Goal: Task Accomplishment & Management: Use online tool/utility

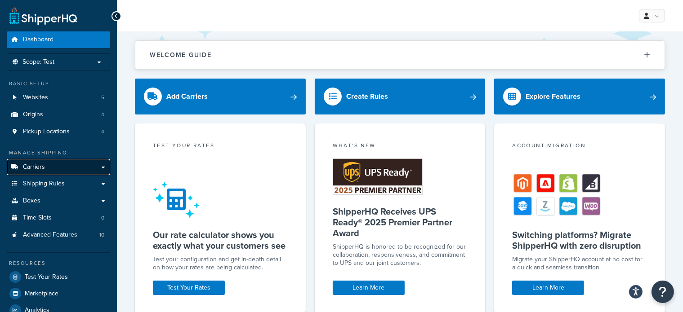
click at [59, 165] on link "Carriers" at bounding box center [58, 167] width 103 height 17
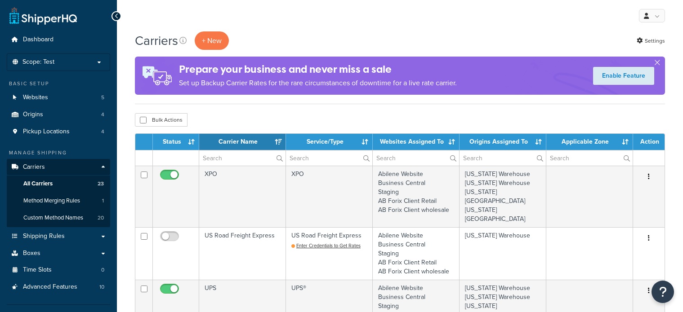
select select "15"
click at [220, 43] on button "+ New" at bounding box center [212, 40] width 34 height 18
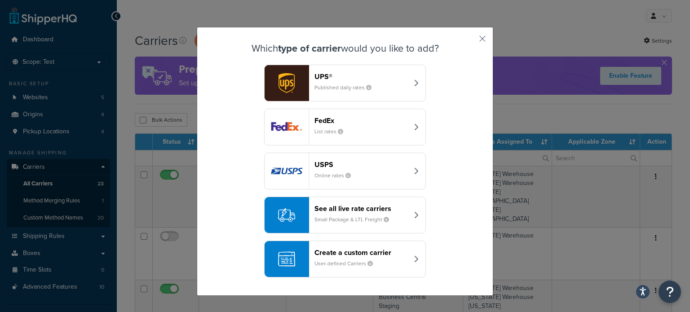
click at [361, 208] on header "See all live rate carriers" at bounding box center [362, 208] width 94 height 9
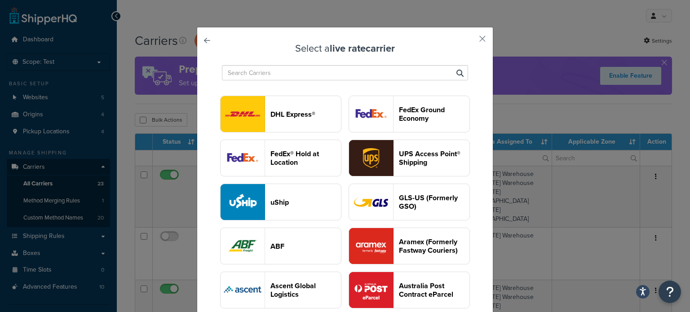
scroll to position [90, 0]
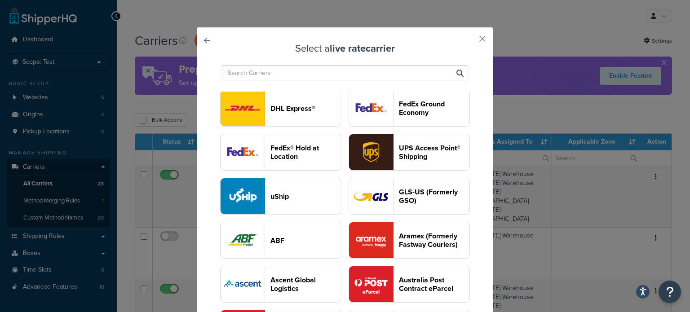
click at [288, 75] on input "text" at bounding box center [345, 72] width 246 height 15
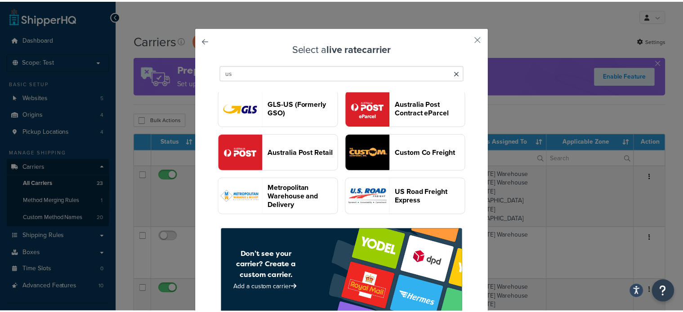
scroll to position [0, 0]
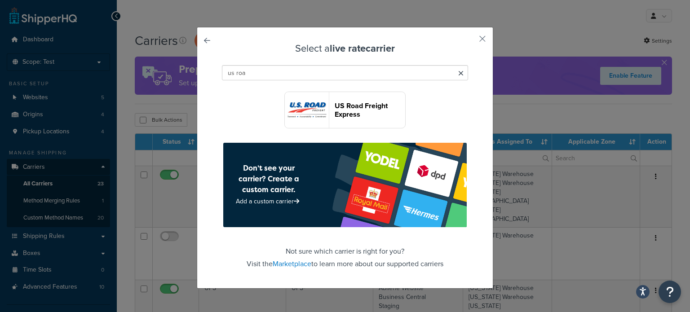
type input "us roa"
click at [308, 120] on img "button" at bounding box center [307, 110] width 44 height 36
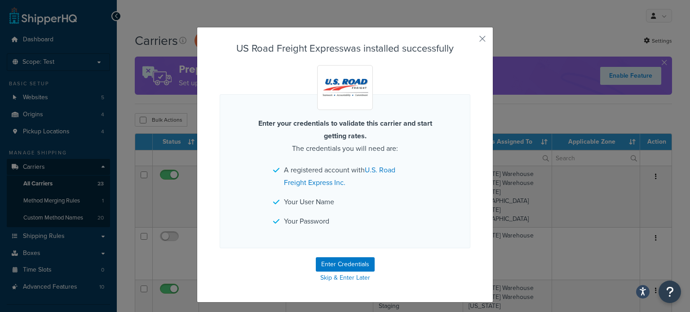
click at [475, 37] on div "US Road Freight Express was installed successfully Enter your credentials to va…" at bounding box center [345, 165] width 297 height 276
click at [471, 41] on button "button" at bounding box center [469, 42] width 2 height 2
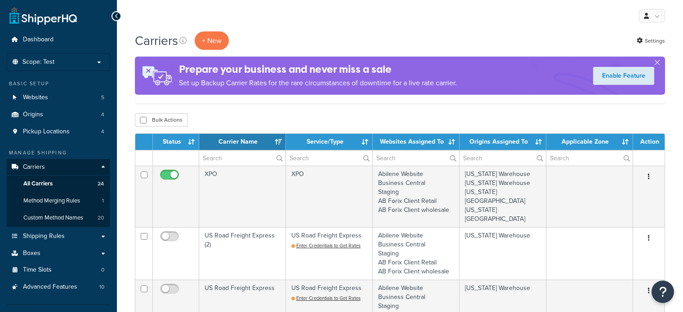
select select "15"
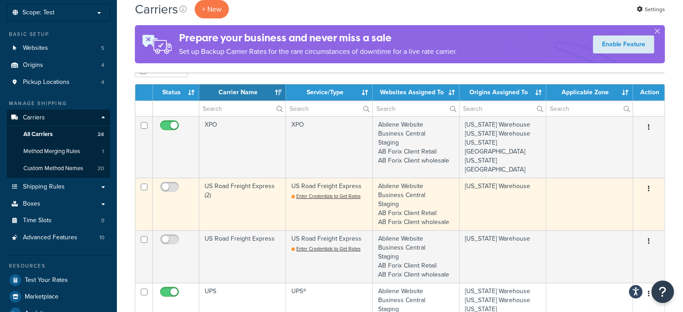
scroll to position [135, 0]
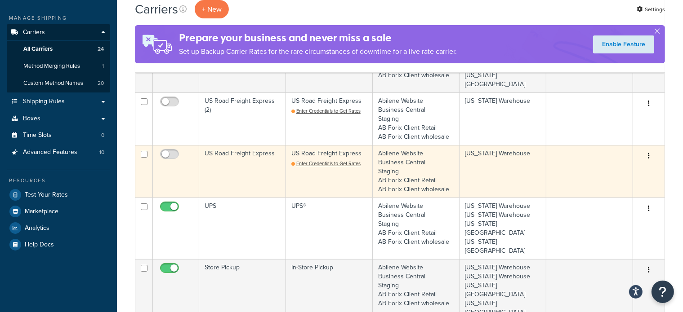
click at [239, 145] on td "US Road Freight Express" at bounding box center [242, 171] width 87 height 53
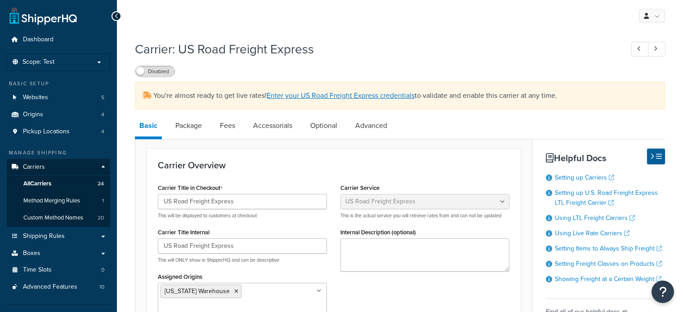
select select "usRoadFreight"
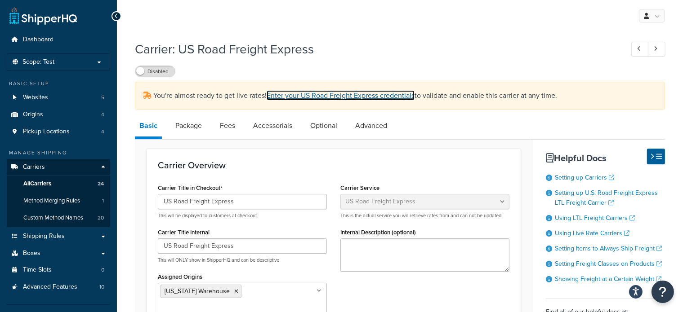
click at [365, 97] on link "Enter your US Road Freight Express credentials" at bounding box center [340, 95] width 148 height 10
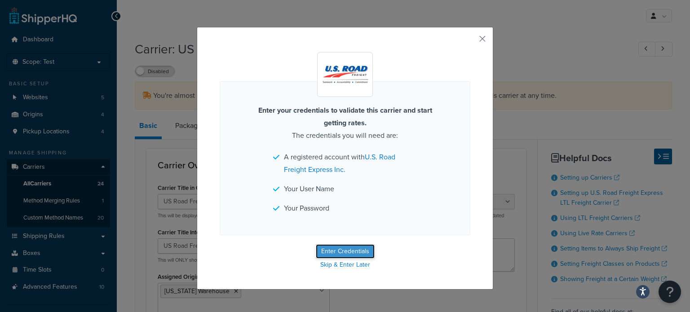
click at [342, 257] on button "Enter Credentials" at bounding box center [345, 251] width 59 height 14
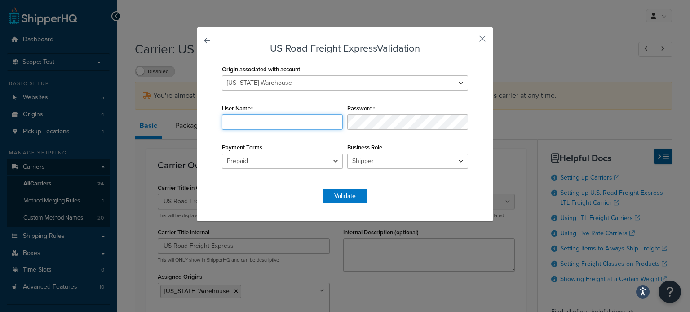
click at [258, 124] on input "User Name" at bounding box center [282, 122] width 121 height 15
type input "ABI407"
click at [280, 193] on form "US Road Freight Express Validation Origin associated with account Kansas Wareho…" at bounding box center [345, 123] width 251 height 160
click at [335, 195] on button "Validate" at bounding box center [345, 196] width 45 height 14
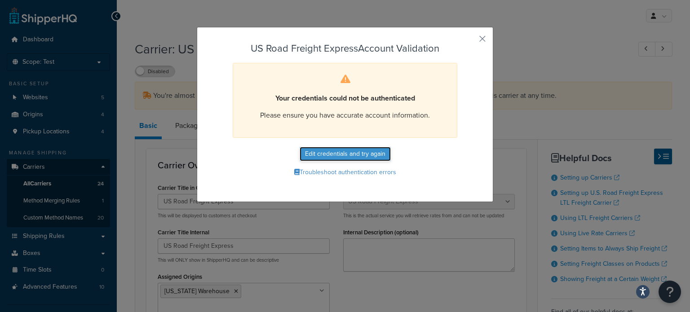
click at [323, 156] on button "Edit credentials and try again" at bounding box center [345, 154] width 91 height 14
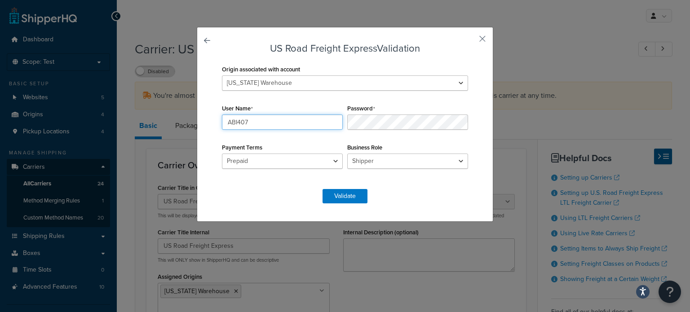
click at [275, 116] on input "ABI407" at bounding box center [282, 122] width 121 height 15
click at [326, 161] on select "Prepaid Collect" at bounding box center [282, 161] width 121 height 15
click at [397, 160] on select "Shipper Consignee Third Party" at bounding box center [407, 161] width 121 height 15
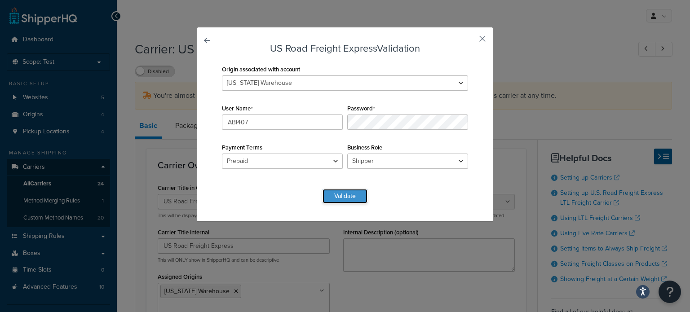
click at [347, 194] on button "Validate" at bounding box center [345, 196] width 45 height 14
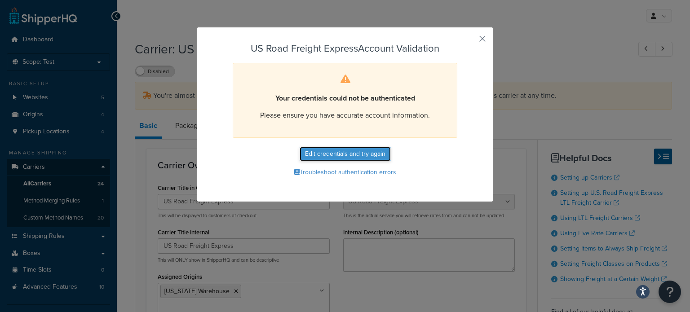
click at [342, 156] on button "Edit credentials and try again" at bounding box center [345, 154] width 91 height 14
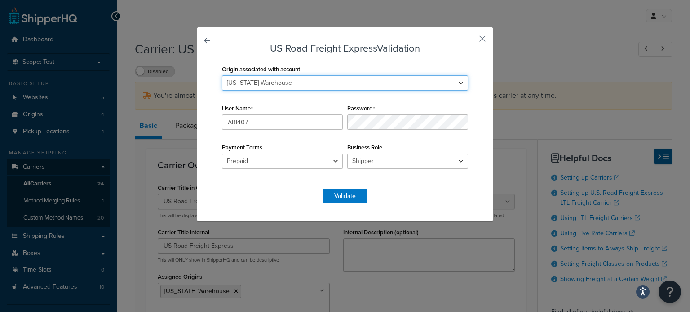
click at [453, 86] on select "Kansas Warehouse Montana Warehouse South Carolina Warehouse South Dakota Wareho…" at bounding box center [345, 82] width 246 height 15
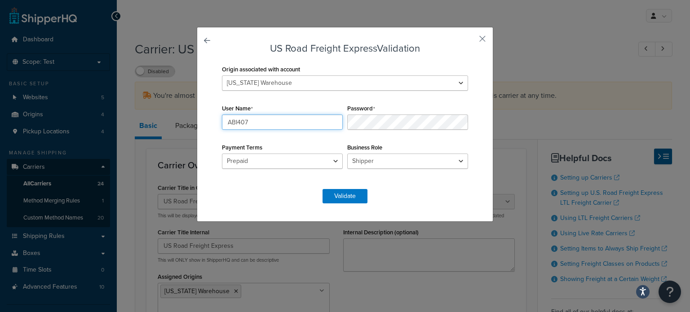
click at [287, 120] on input "ABI407" at bounding box center [282, 122] width 121 height 15
type input "ABI407"
click at [328, 194] on button "Validate" at bounding box center [345, 196] width 45 height 14
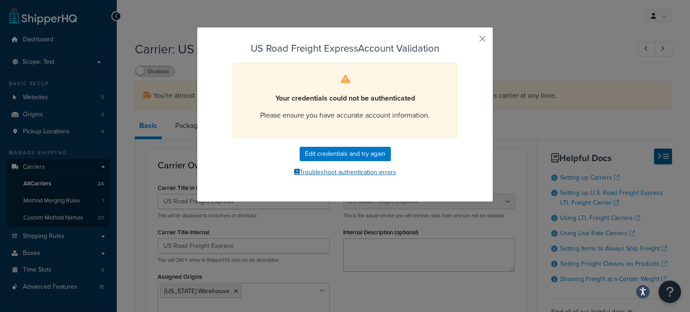
click at [365, 171] on button "Troubleshoot authentication errors" at bounding box center [345, 172] width 251 height 13
click at [471, 42] on button "button" at bounding box center [469, 42] width 2 height 2
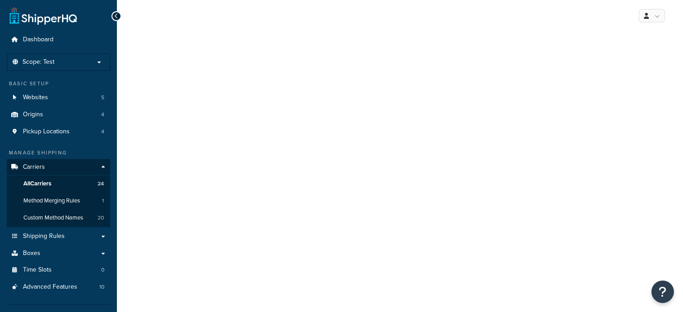
select select "usRoadFreight"
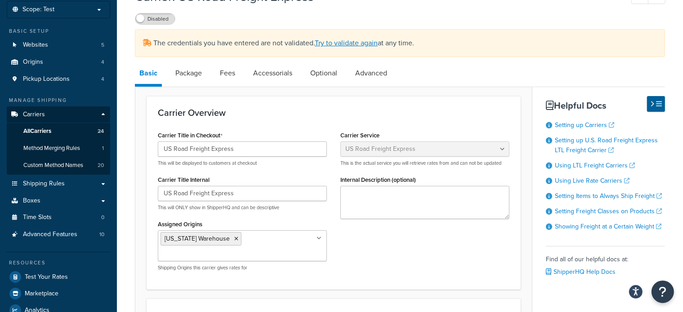
scroll to position [50, 0]
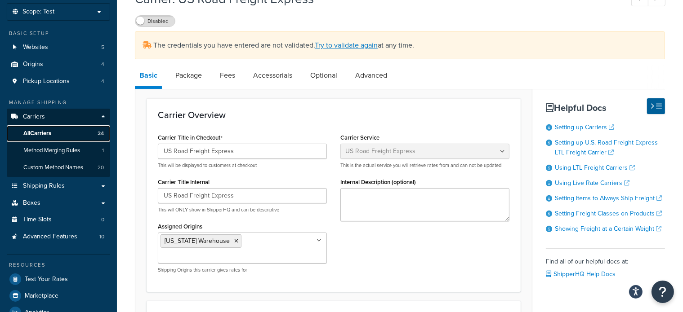
click at [43, 133] on span "All Carriers" at bounding box center [37, 134] width 28 height 8
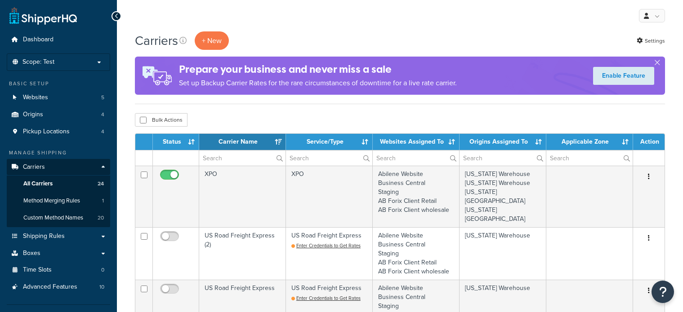
select select "15"
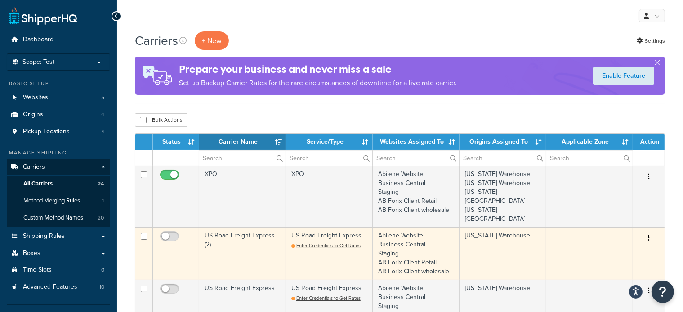
click at [645, 231] on button "button" at bounding box center [648, 238] width 13 height 14
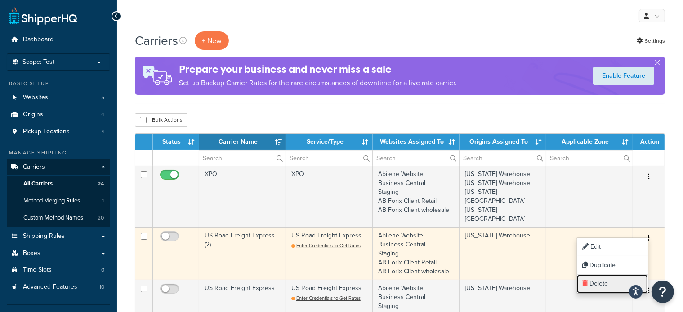
click at [595, 280] on link "Delete" at bounding box center [612, 284] width 71 height 18
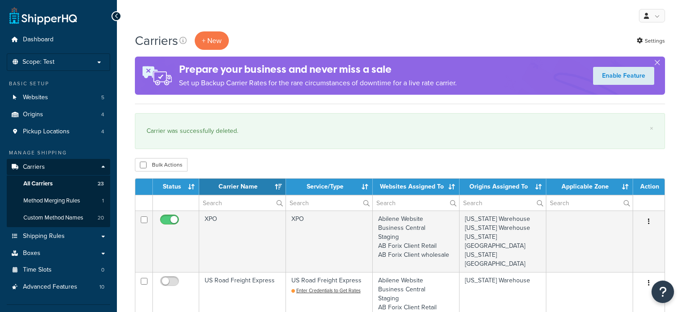
select select "15"
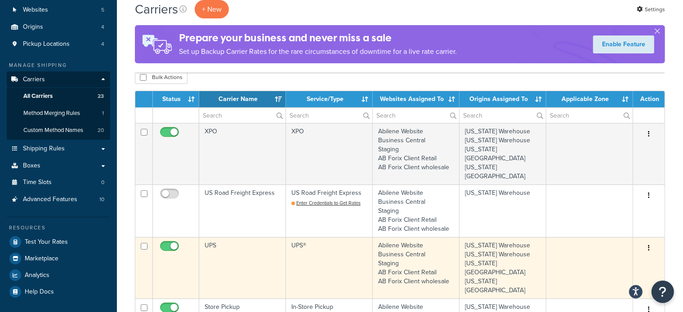
scroll to position [90, 0]
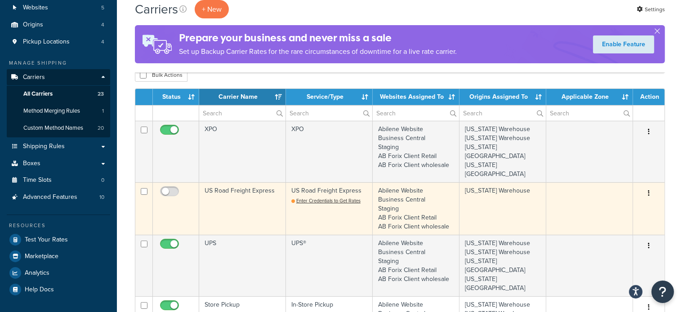
drag, startPoint x: 647, startPoint y: 184, endPoint x: 642, endPoint y: 186, distance: 5.3
click at [648, 186] on button "button" at bounding box center [648, 193] width 13 height 14
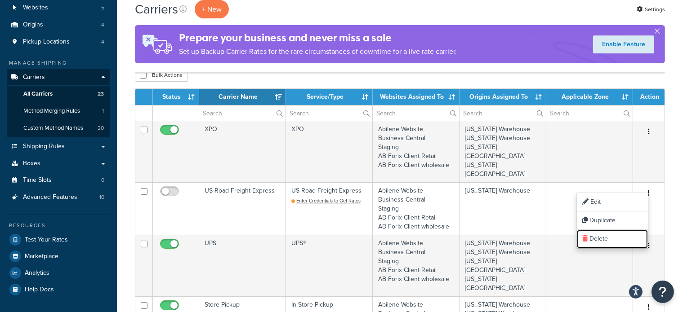
drag, startPoint x: 597, startPoint y: 241, endPoint x: 383, endPoint y: 32, distance: 298.7
click at [597, 241] on link "Delete" at bounding box center [612, 239] width 71 height 18
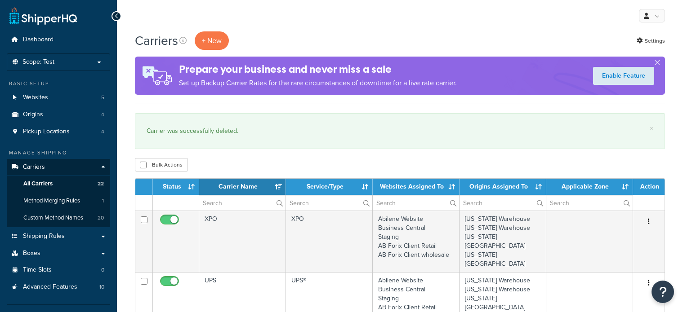
select select "15"
click at [58, 183] on link "All Carriers 22" at bounding box center [58, 184] width 103 height 17
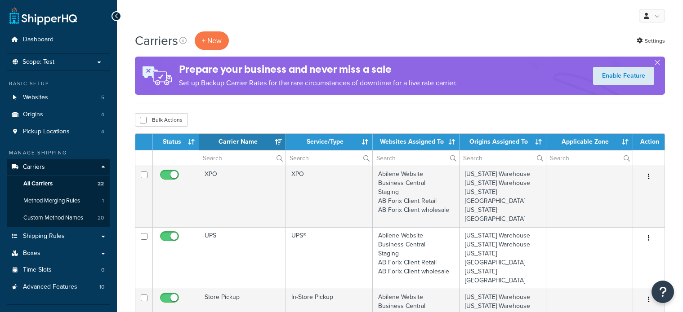
select select "15"
click at [213, 42] on button "+ New" at bounding box center [212, 40] width 34 height 18
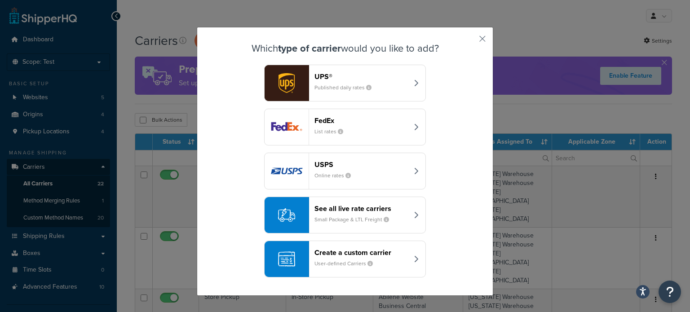
click at [341, 206] on header "See all live rate carriers" at bounding box center [362, 208] width 94 height 9
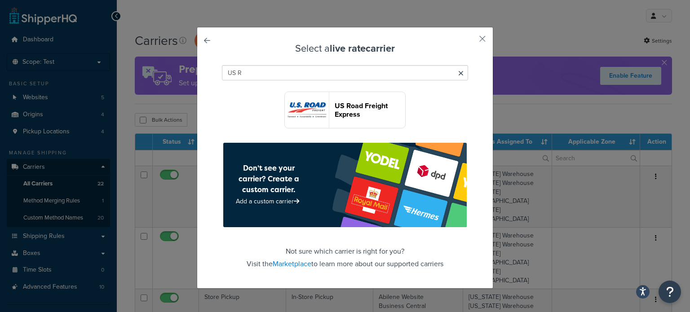
type input "US R"
click at [304, 114] on img "button" at bounding box center [307, 110] width 44 height 36
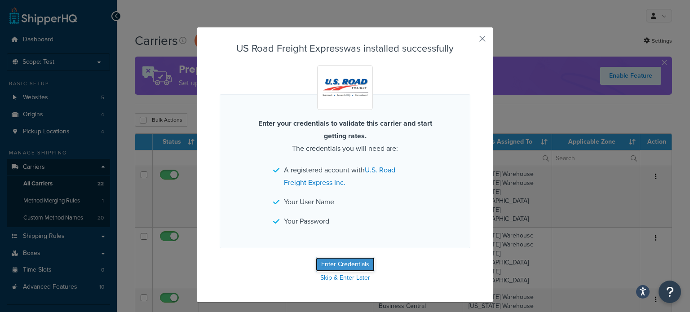
click at [345, 264] on button "Enter Credentials" at bounding box center [345, 264] width 59 height 14
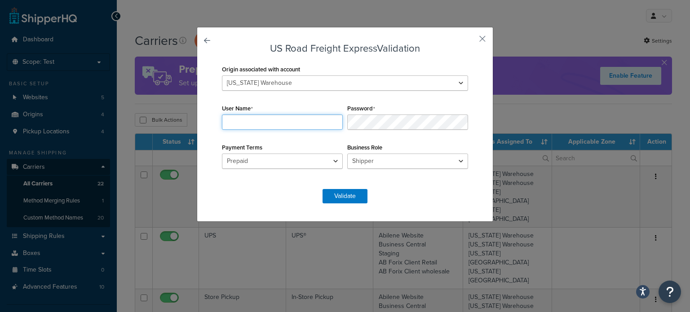
click at [253, 122] on input "User Name" at bounding box center [282, 122] width 121 height 15
type input "ABI407"
click at [329, 197] on button "Validate" at bounding box center [345, 196] width 45 height 14
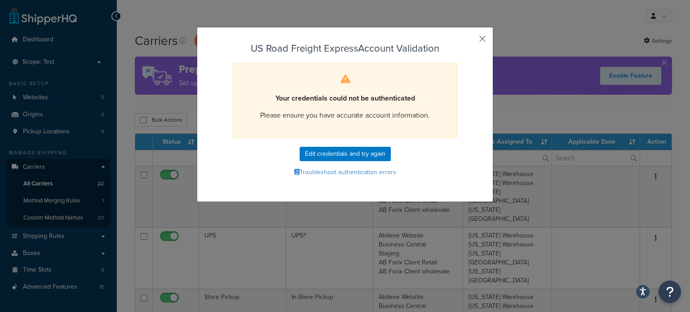
click at [471, 41] on button "button" at bounding box center [469, 42] width 2 height 2
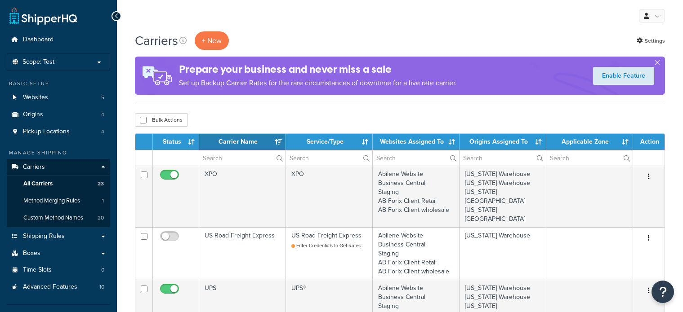
select select "15"
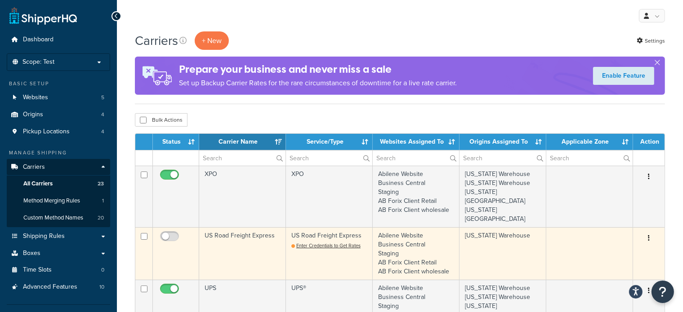
click at [648, 235] on icon "button" at bounding box center [649, 238] width 2 height 6
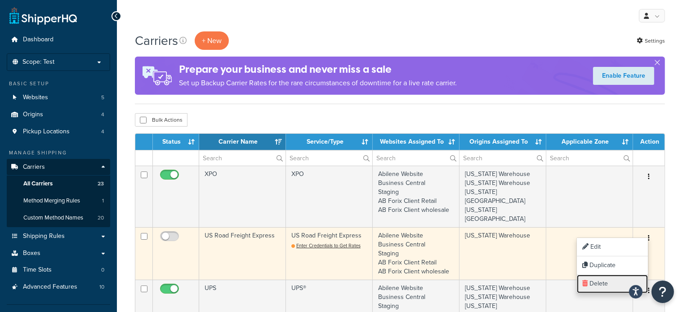
click at [595, 287] on link "Delete" at bounding box center [612, 284] width 71 height 18
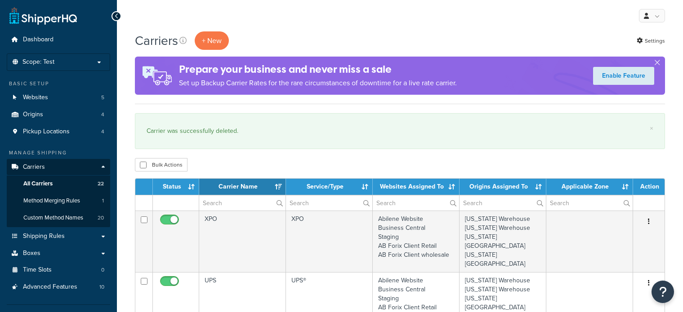
select select "15"
